Goal: Check status: Check status

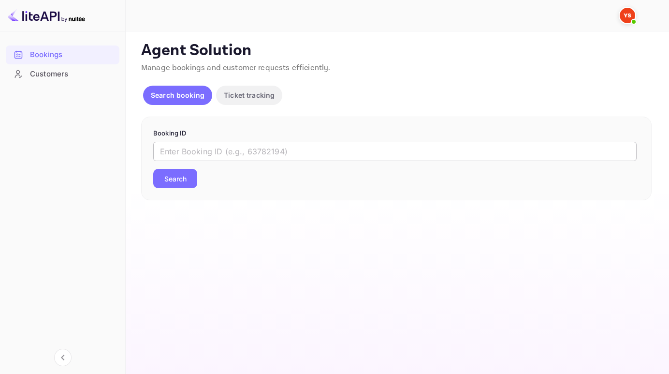
click at [210, 151] on input "text" at bounding box center [395, 151] width 484 height 19
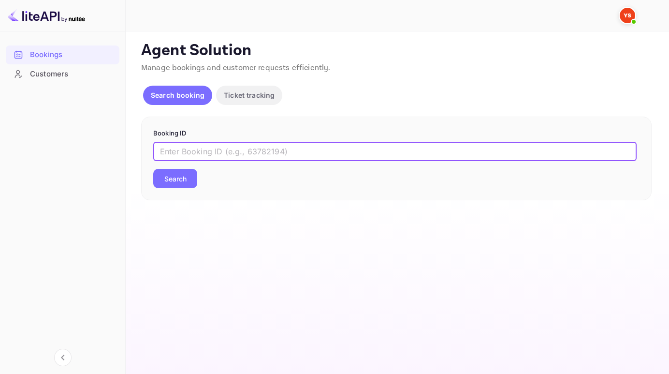
paste input "7679636"
type input "7679636"
click at [153, 169] on button "Search" at bounding box center [175, 178] width 44 height 19
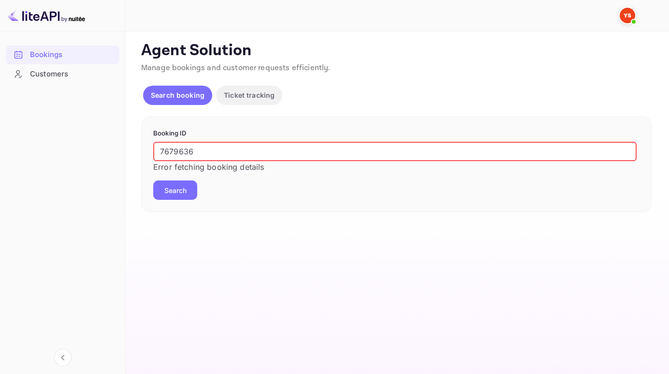
click at [163, 154] on input "7679636" at bounding box center [395, 151] width 484 height 19
click at [153, 180] on button "Search" at bounding box center [175, 189] width 44 height 19
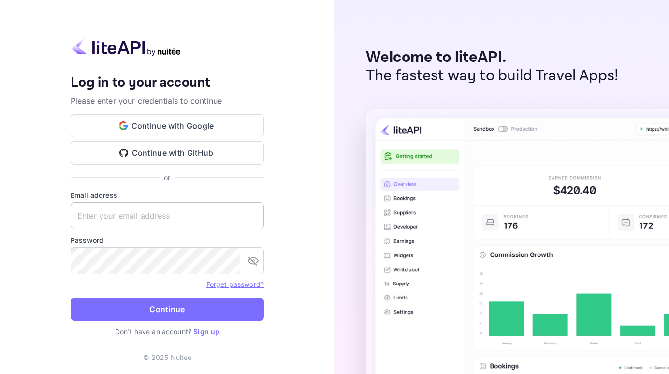
click at [135, 210] on input "text" at bounding box center [167, 215] width 193 height 27
paste input "[EMAIL_ADDRESS][DOMAIN_NAME]"
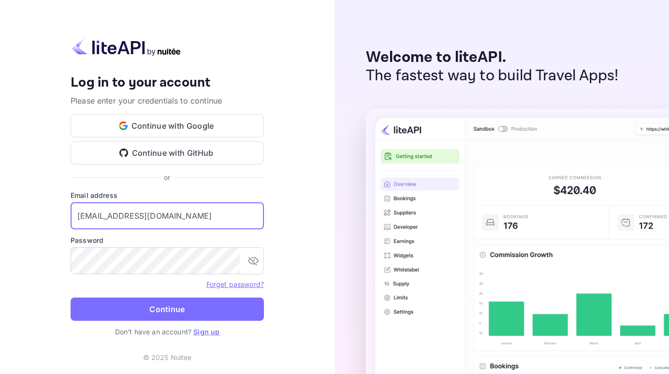
type input "[EMAIL_ADDRESS][DOMAIN_NAME]"
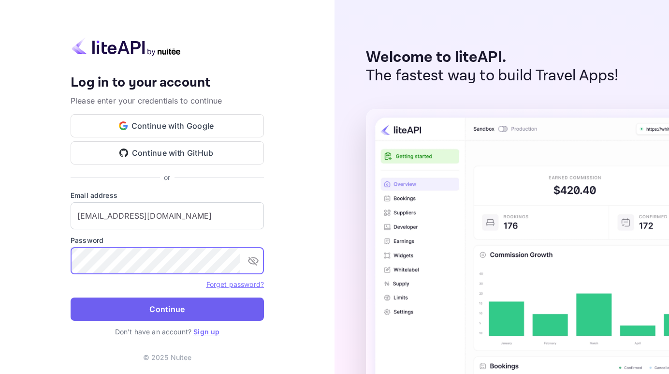
click at [153, 305] on button "Continue" at bounding box center [167, 308] width 193 height 23
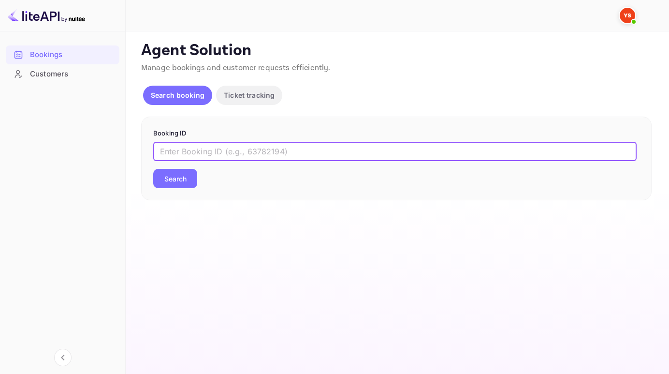
click at [213, 157] on input "text" at bounding box center [395, 151] width 484 height 19
paste input "7679636"
type input "7679636"
click at [153, 169] on button "Search" at bounding box center [175, 178] width 44 height 19
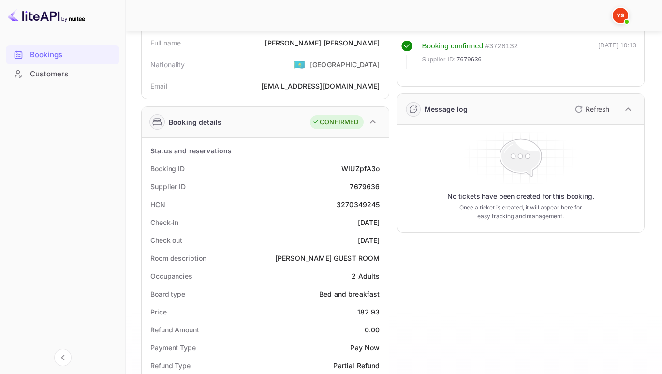
scroll to position [39, 0]
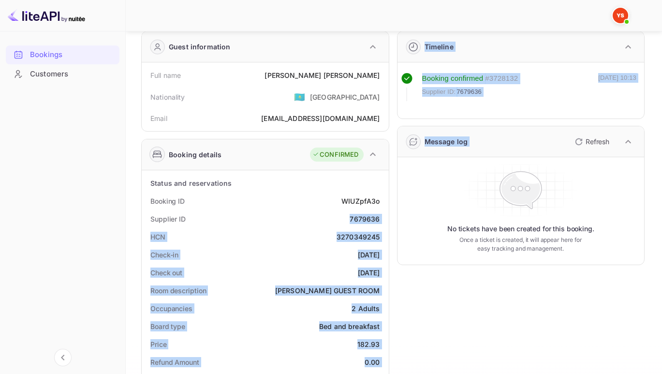
drag, startPoint x: 348, startPoint y: 218, endPoint x: 395, endPoint y: 219, distance: 46.9
click at [395, 219] on div "Guest information Full name Kristina Nichiporuk Nationality 🇰🇿 Kazakhstan Email…" at bounding box center [388, 380] width 511 height 715
click at [342, 223] on div "Supplier ID 7679636" at bounding box center [265, 219] width 239 height 18
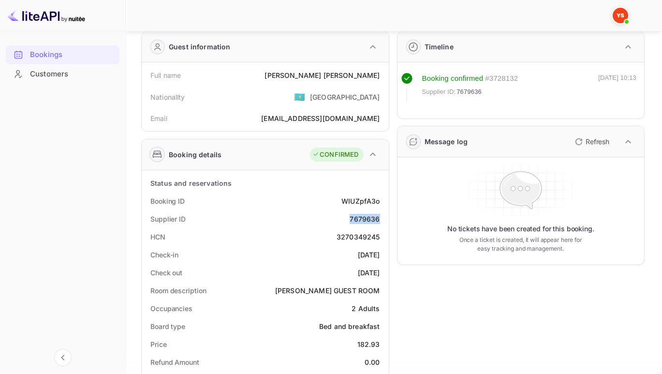
drag, startPoint x: 343, startPoint y: 218, endPoint x: 382, endPoint y: 219, distance: 39.2
click at [382, 219] on div "Supplier ID 7679636" at bounding box center [265, 219] width 239 height 18
copy div "7679636"
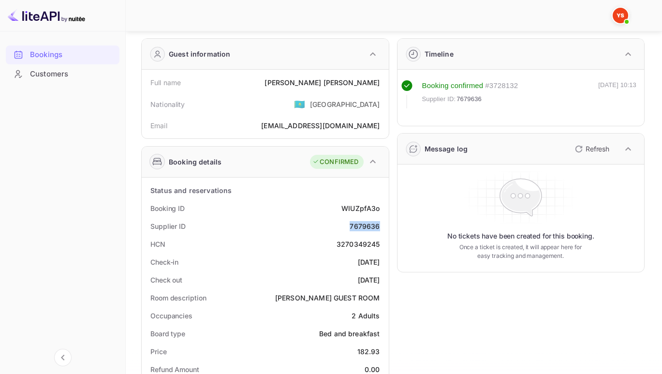
scroll to position [31, 0]
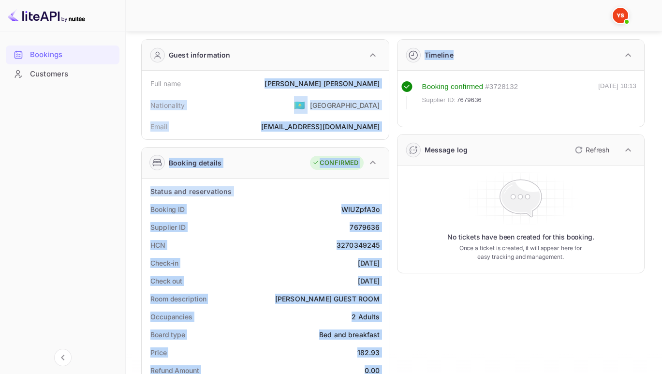
drag, startPoint x: 324, startPoint y: 83, endPoint x: 398, endPoint y: 88, distance: 75.1
click at [327, 88] on div "Kristina Nichiporuk" at bounding box center [322, 83] width 115 height 10
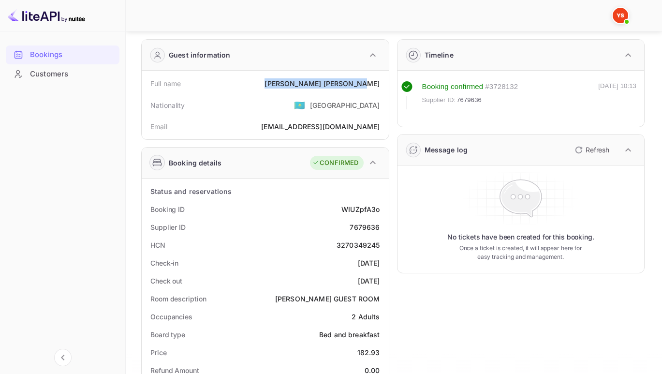
drag, startPoint x: 309, startPoint y: 81, endPoint x: 388, endPoint y: 84, distance: 78.9
click at [388, 84] on div "Full name Kristina Nichiporuk Nationality 🇰🇿 Kazakhstan Email nichinich18@yande…" at bounding box center [265, 105] width 247 height 69
copy div "Kristina Nichiporuk"
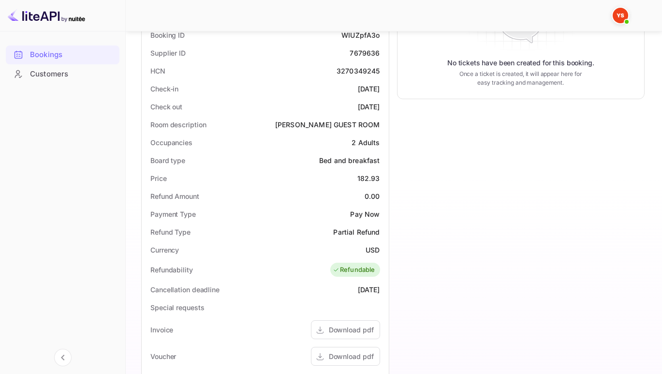
scroll to position [206, 0]
drag, startPoint x: 359, startPoint y: 176, endPoint x: 381, endPoint y: 175, distance: 22.3
click at [381, 175] on div "Price 182.93" at bounding box center [265, 178] width 239 height 18
copy div "182.93"
